Goal: Information Seeking & Learning: Compare options

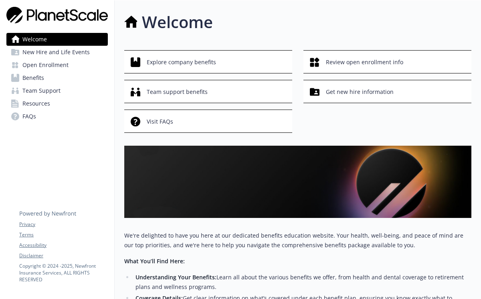
click at [38, 79] on span "Benefits" at bounding box center [33, 77] width 22 height 13
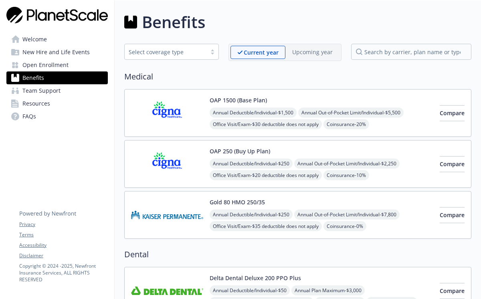
click at [210, 53] on div at bounding box center [213, 52] width 12 height 6
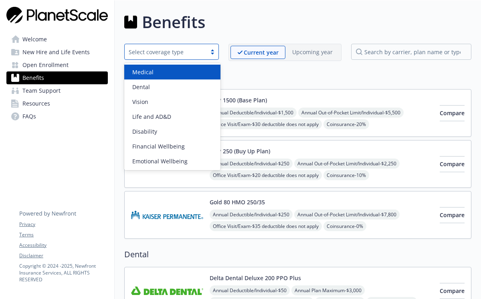
click at [210, 53] on div at bounding box center [213, 52] width 12 height 6
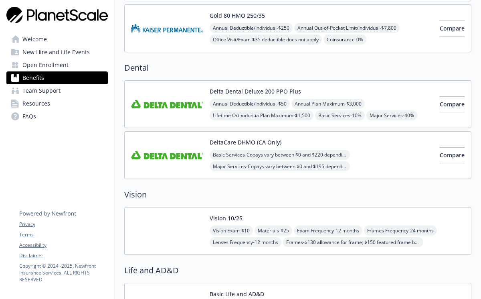
scroll to position [128, 0]
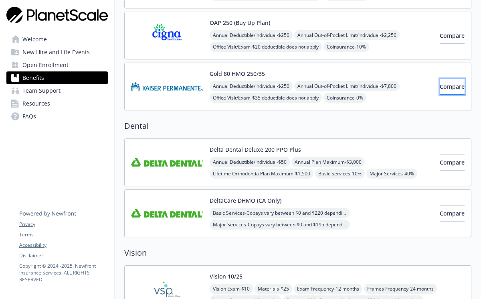
click at [442, 84] on span "Compare" at bounding box center [452, 87] width 25 height 8
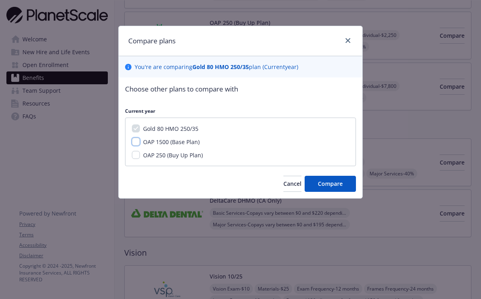
click at [136, 144] on input "OAP 1500 (Base Plan)" at bounding box center [136, 142] width 8 height 8
checkbox input "true"
click at [138, 159] on div "Gold 80 HMO 250/35 OAP 1500 (Base Plan) OAP 250 (Buy Up Plan)" at bounding box center [240, 142] width 231 height 49
click at [135, 154] on input "OAP 250 (Buy Up Plan)" at bounding box center [136, 155] width 8 height 8
checkbox input "true"
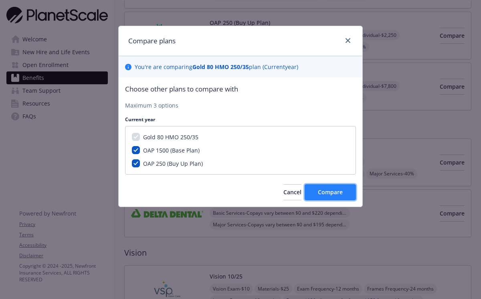
click at [333, 193] on span "Compare" at bounding box center [330, 192] width 25 height 8
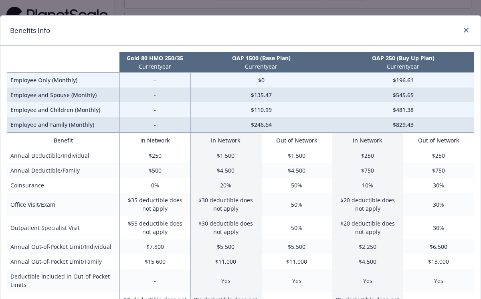
scroll to position [0, 0]
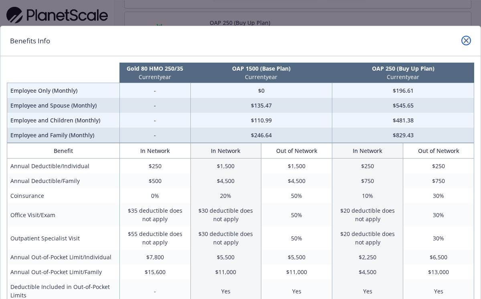
click at [470, 39] on link "close" at bounding box center [467, 41] width 10 height 10
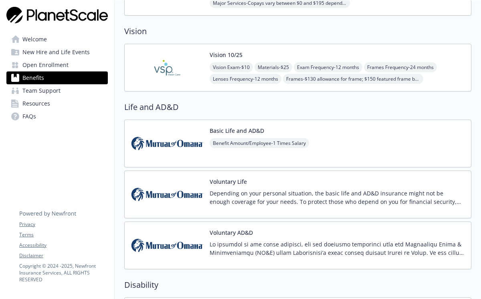
scroll to position [354, 0]
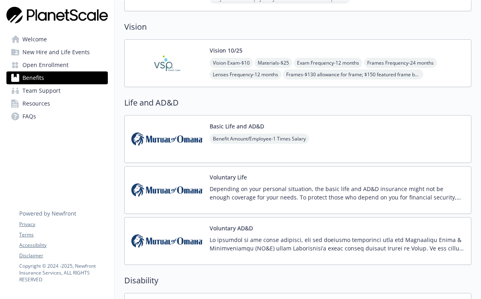
click at [335, 190] on p "Depending on your personal situation, the basic life and AD&D insurance might n…" at bounding box center [337, 192] width 255 height 17
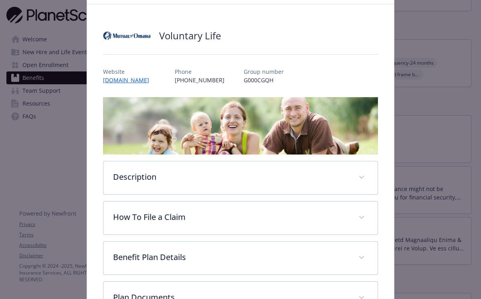
scroll to position [39, 0]
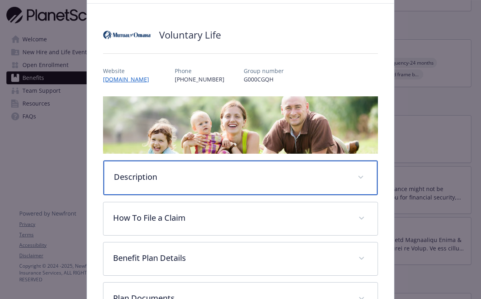
click at [351, 177] on div "Description" at bounding box center [240, 177] width 274 height 34
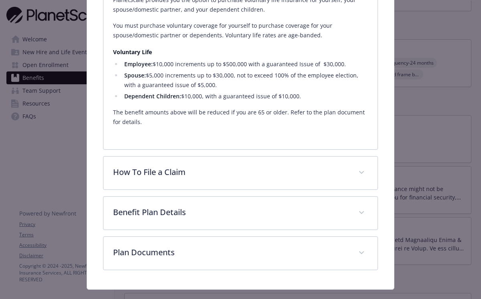
scroll to position [289, 0]
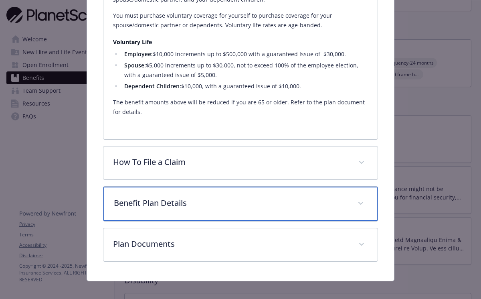
click at [357, 207] on span "details for plan Life and AD&D - Voluntary Life - Voluntary Life" at bounding box center [361, 203] width 13 height 13
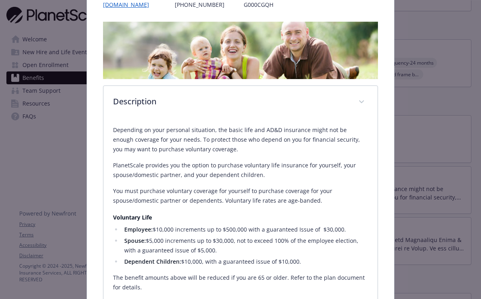
scroll to position [0, 0]
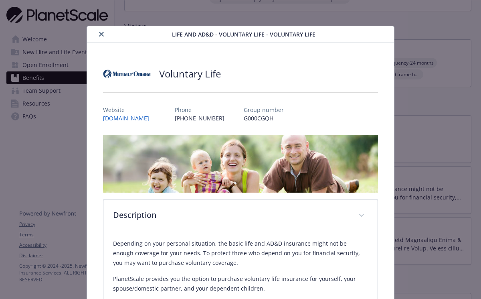
click at [103, 32] on icon "close" at bounding box center [101, 34] width 5 height 5
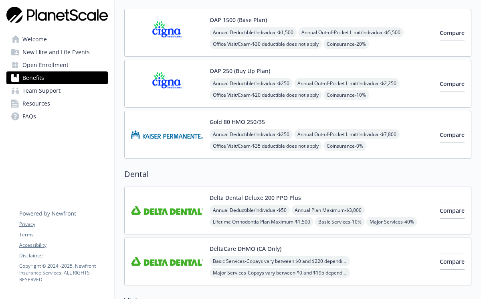
scroll to position [33, 0]
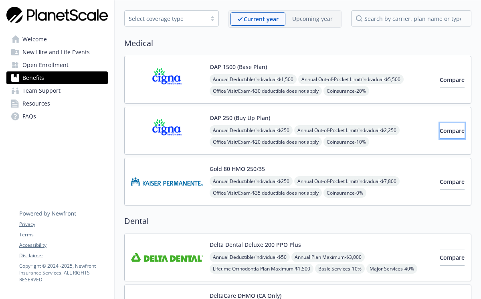
click at [449, 129] on span "Compare" at bounding box center [452, 131] width 25 height 8
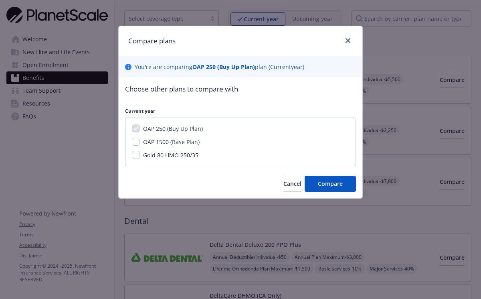
click at [170, 144] on span "OAP 1500 (Base Plan)" at bounding box center [171, 142] width 57 height 8
click at [140, 144] on input "OAP 1500 (Base Plan)" at bounding box center [136, 142] width 8 height 8
checkbox input "true"
click at [340, 183] on span "Compare" at bounding box center [330, 184] width 25 height 8
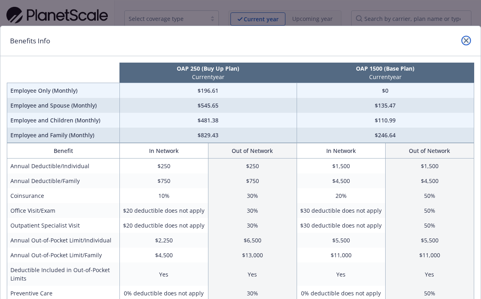
click at [464, 41] on icon "close" at bounding box center [466, 40] width 5 height 5
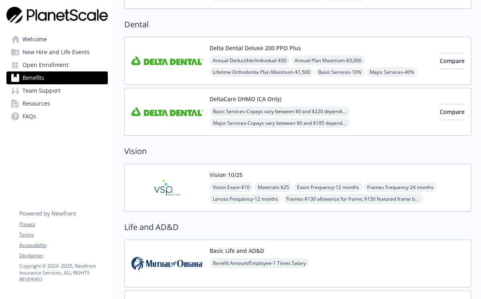
scroll to position [230, 0]
click at [297, 172] on div "Vision 10/25 Vision Exam - $10 Materials - $25 Exam Frequency - 12 months Frame…" at bounding box center [337, 187] width 255 height 34
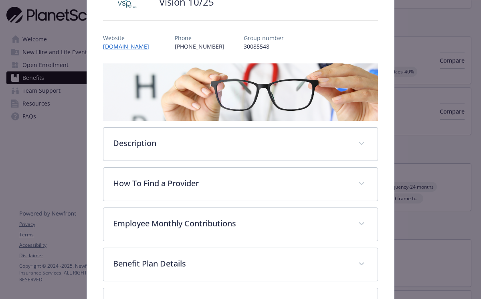
scroll to position [72, 0]
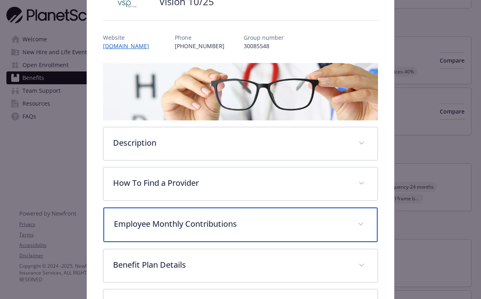
click at [284, 221] on p "Employee Monthly Contributions" at bounding box center [231, 224] width 234 height 12
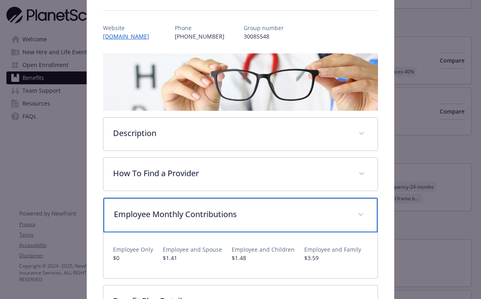
scroll to position [0, 0]
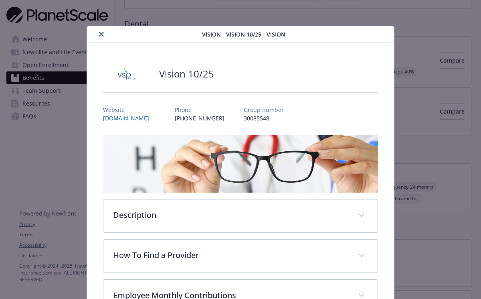
click at [108, 33] on div "details for plan Vision - Vision 10/25 - Vision" at bounding box center [146, 34] width 112 height 10
click at [101, 33] on icon "close" at bounding box center [101, 34] width 5 height 5
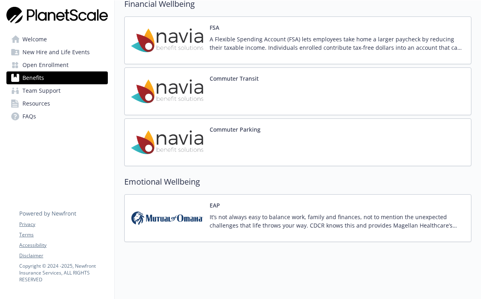
scroll to position [758, 0]
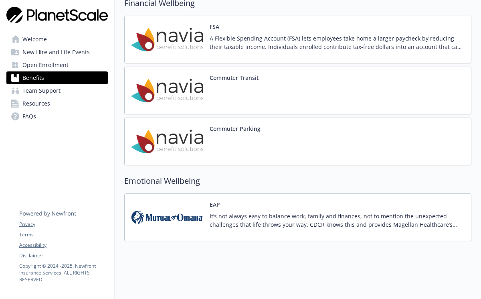
click at [329, 213] on p "It’s not always easy to balance work, family and finances, not to mention the u…" at bounding box center [337, 220] width 255 height 17
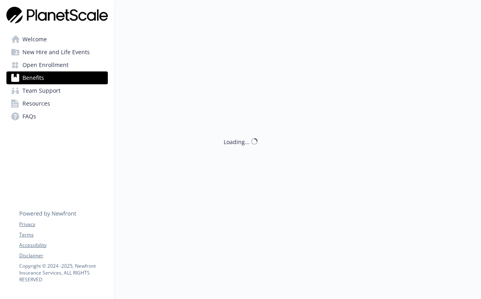
scroll to position [758, 0]
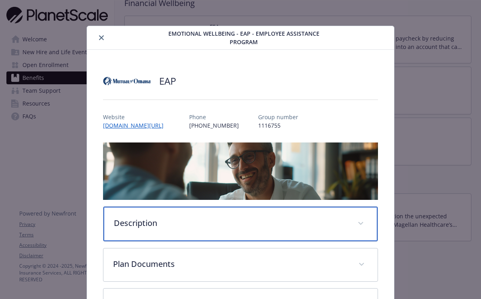
click at [329, 217] on p "Description" at bounding box center [231, 223] width 234 height 12
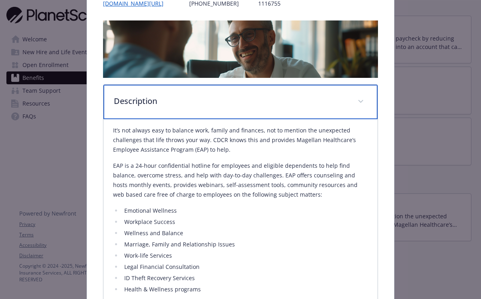
scroll to position [123, 0]
